Goal: Transaction & Acquisition: Book appointment/travel/reservation

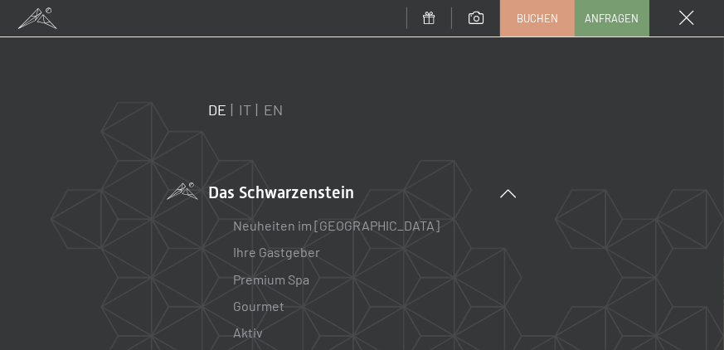
scroll to position [126, 0]
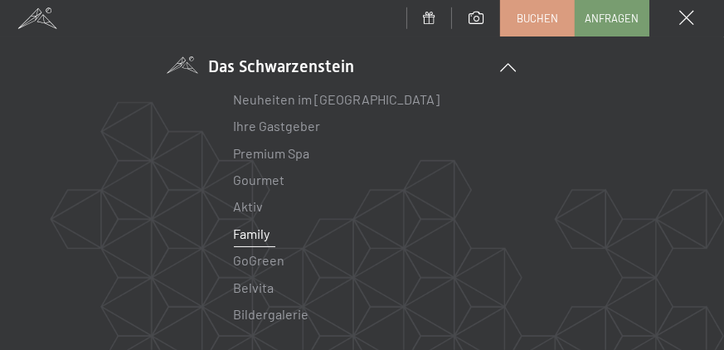
click at [252, 234] on link "Family" at bounding box center [252, 234] width 36 height 16
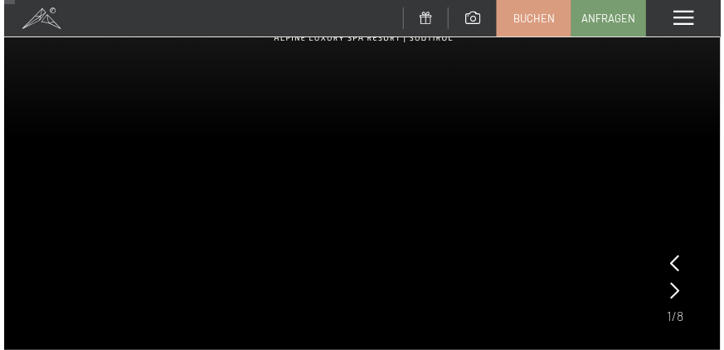
scroll to position [126, 0]
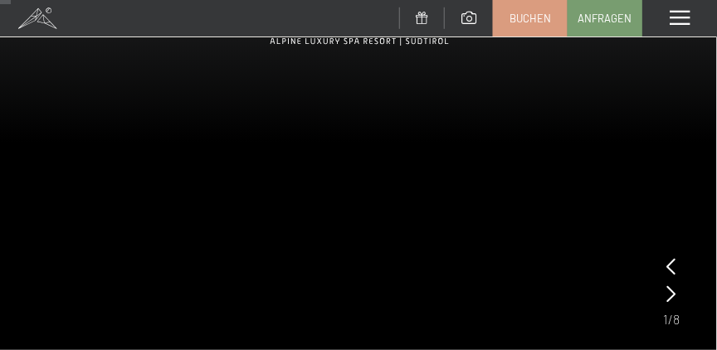
click at [678, 19] on span at bounding box center [679, 18] width 20 height 15
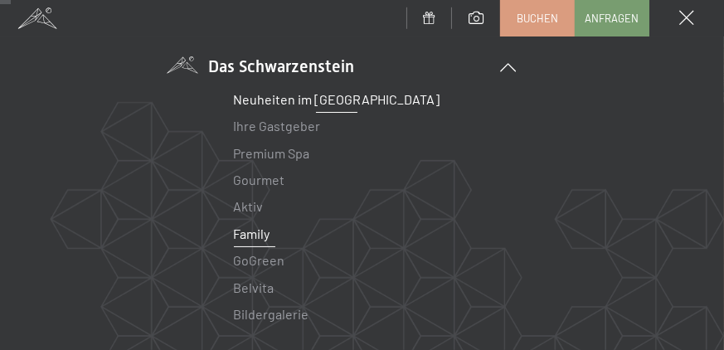
click at [279, 100] on link "Neuheiten im [GEOGRAPHIC_DATA]" at bounding box center [337, 99] width 207 height 16
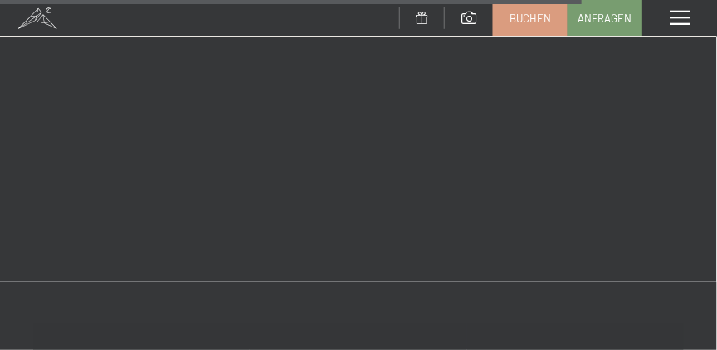
scroll to position [3665, 0]
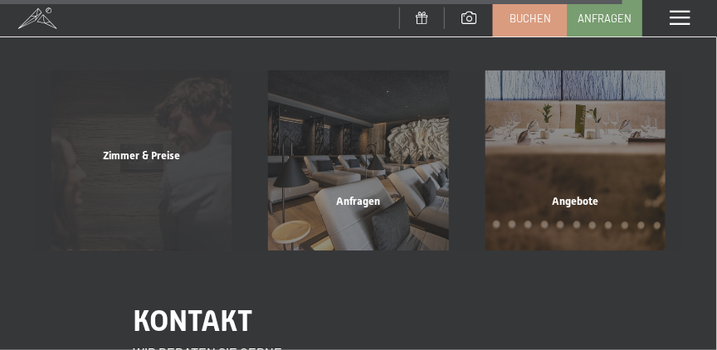
click at [144, 149] on span "Zimmer & Preise" at bounding box center [141, 155] width 77 height 12
click at [131, 149] on span "Zimmer & Preise" at bounding box center [141, 155] width 77 height 12
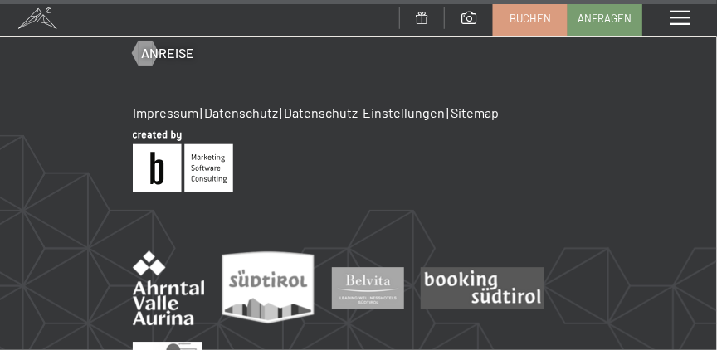
scroll to position [3769, 0]
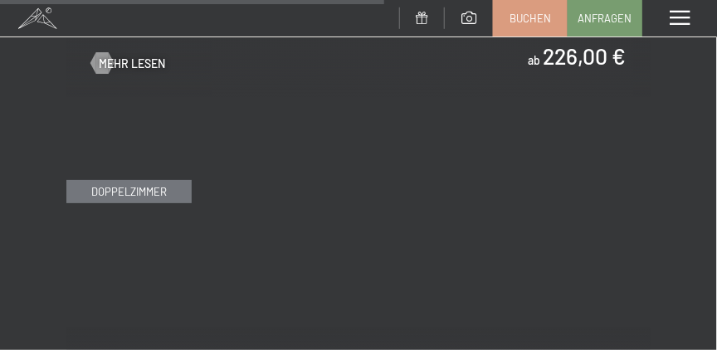
scroll to position [3816, 0]
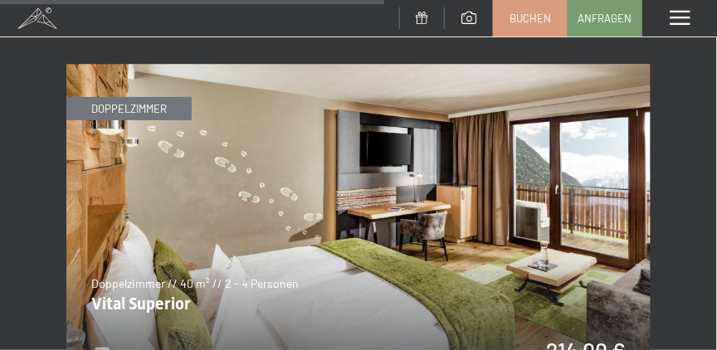
click at [203, 231] on img at bounding box center [358, 228] width 584 height 328
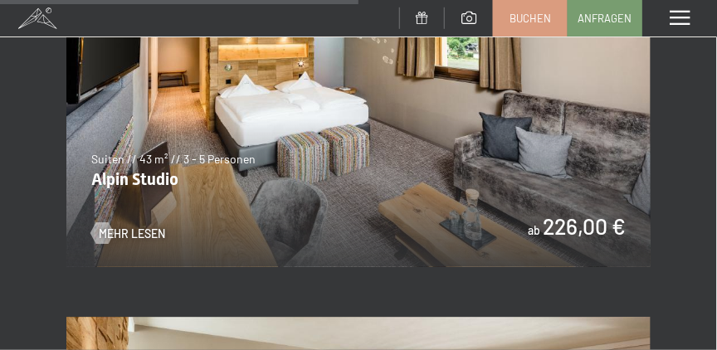
scroll to position [3437, 0]
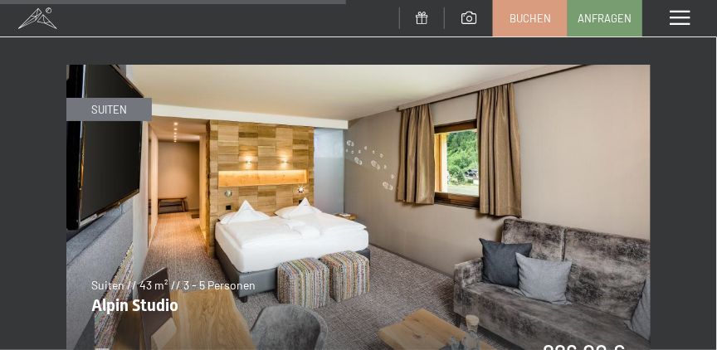
click at [164, 193] on img at bounding box center [358, 229] width 584 height 328
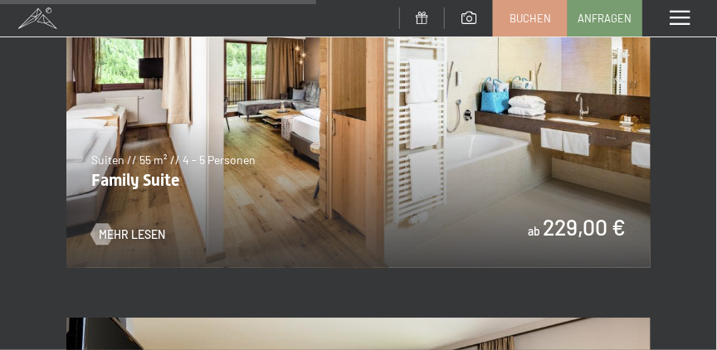
scroll to position [3057, 0]
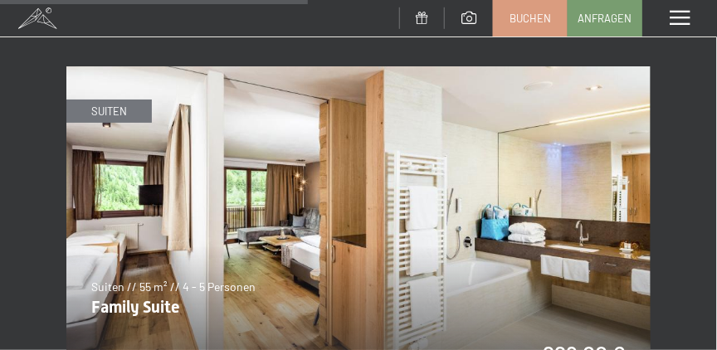
click at [324, 195] on img at bounding box center [358, 230] width 584 height 328
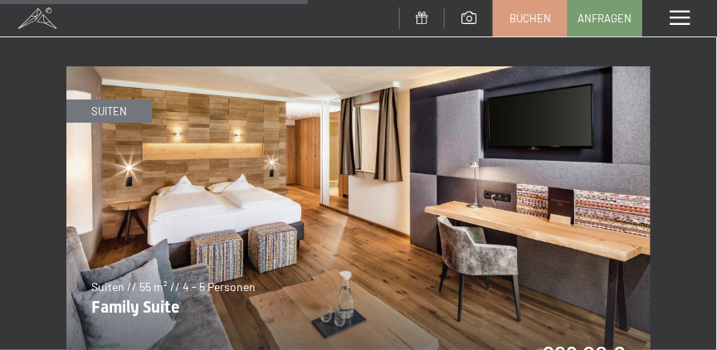
click at [644, 184] on img at bounding box center [358, 230] width 584 height 328
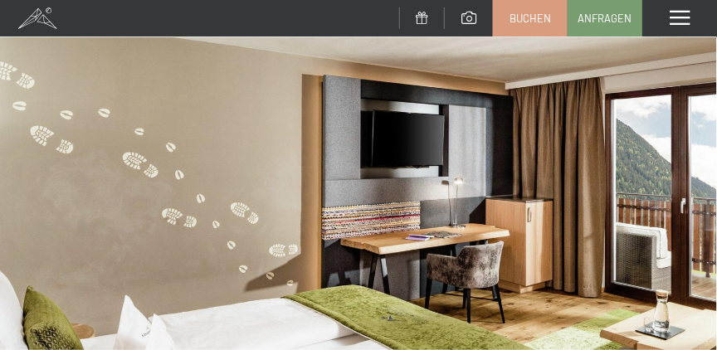
drag, startPoint x: 362, startPoint y: 207, endPoint x: 225, endPoint y: 216, distance: 138.0
click at [225, 216] on img at bounding box center [358, 268] width 717 height 537
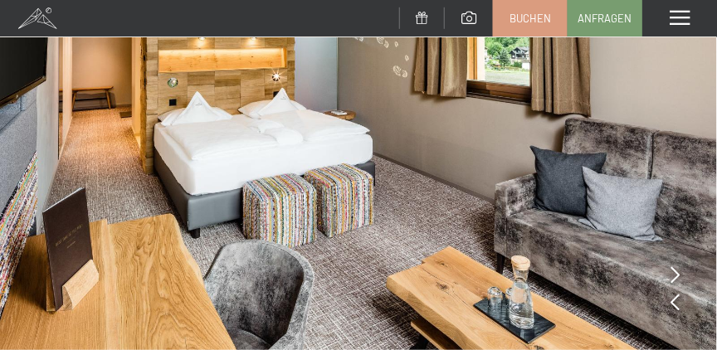
scroll to position [252, 0]
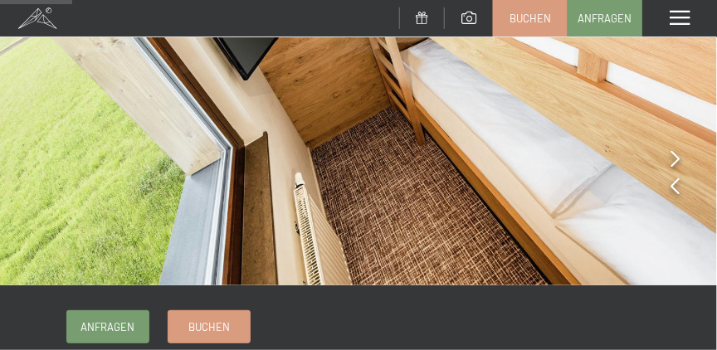
click at [669, 161] on img at bounding box center [358, 16] width 717 height 537
click at [672, 159] on icon at bounding box center [674, 158] width 9 height 17
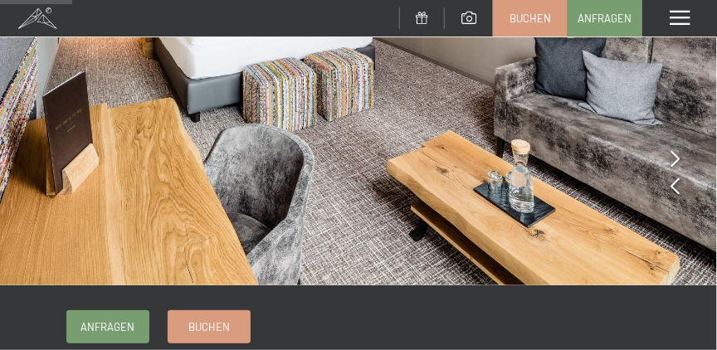
click at [672, 159] on icon at bounding box center [674, 158] width 9 height 17
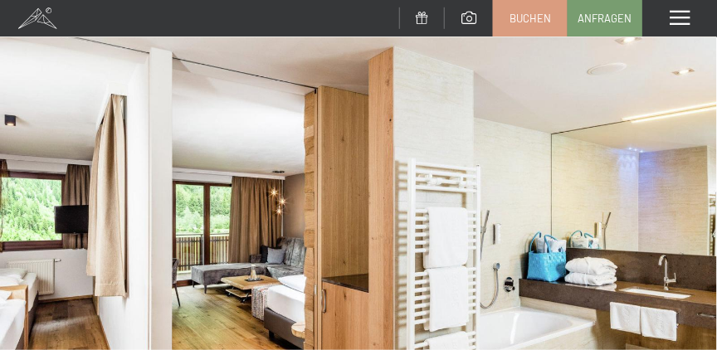
click at [56, 265] on img at bounding box center [358, 268] width 717 height 537
